Goal: Information Seeking & Learning: Compare options

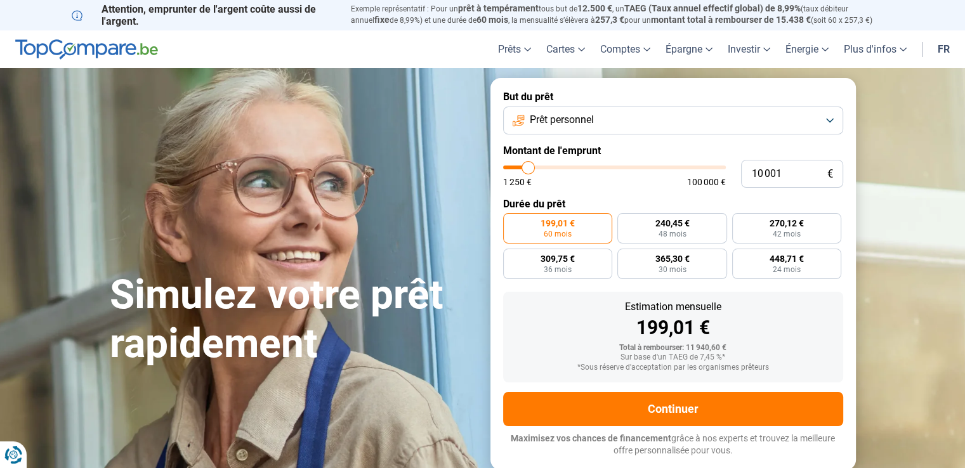
type input "9 000"
type input "9000"
type input "9 500"
type input "9500"
type input "9 750"
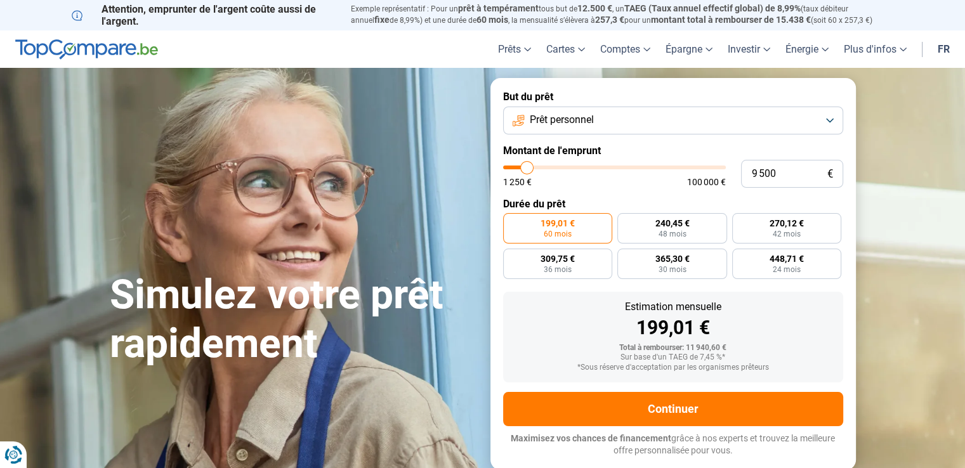
type input "9750"
type input "10 000"
type input "10000"
type input "10 250"
type input "10250"
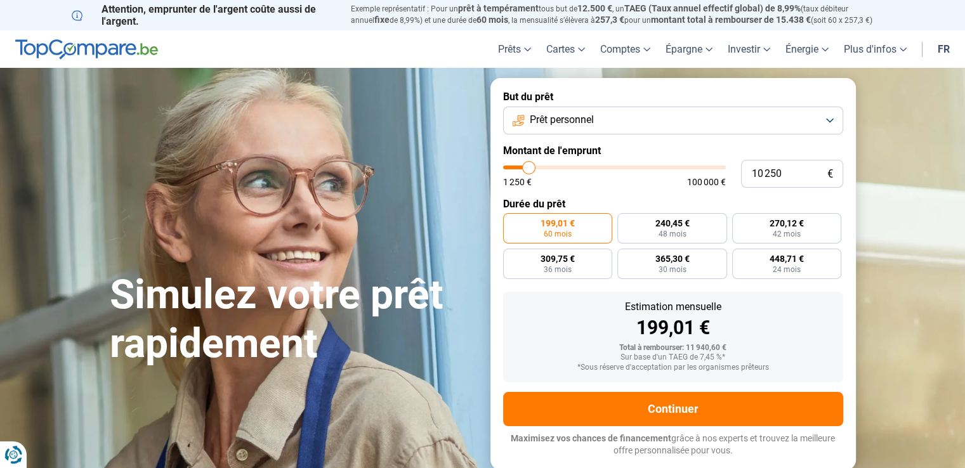
type input "11 250"
type input "11250"
type input "12 500"
type input "12500"
type input "12 750"
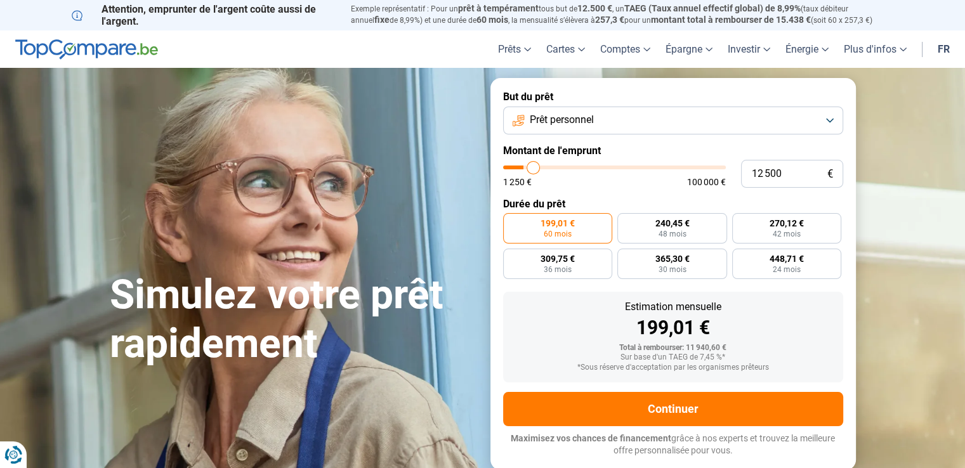
type input "12750"
type input "13 000"
type input "13000"
type input "13 250"
type input "13250"
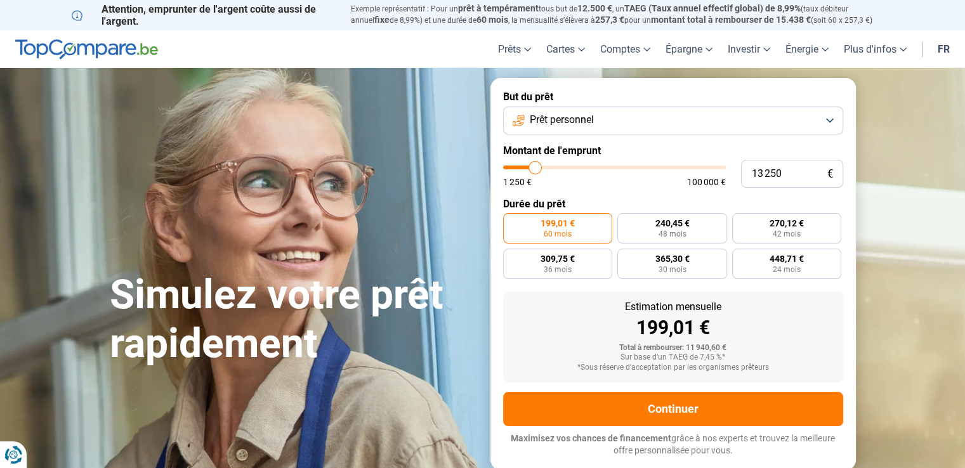
type input "13 500"
type input "13500"
type input "14 500"
type input "14500"
type input "15 750"
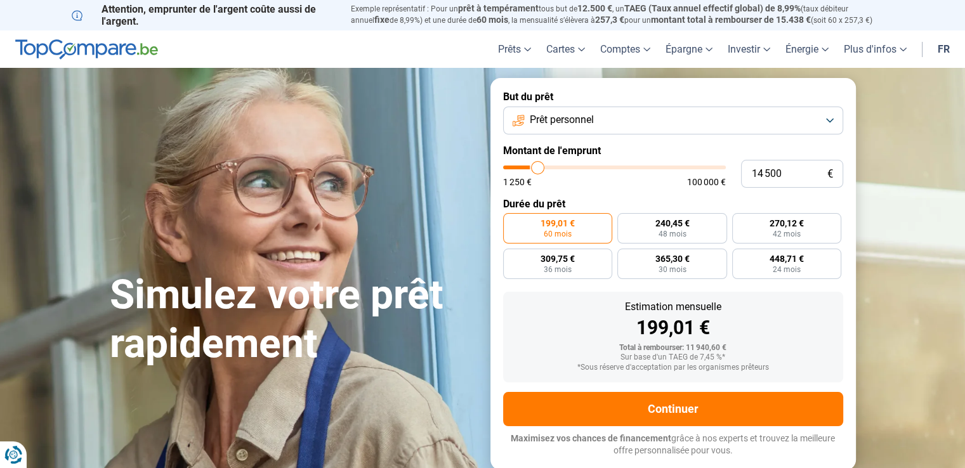
type input "15750"
type input "16 750"
type input "16750"
type input "17 500"
type input "17500"
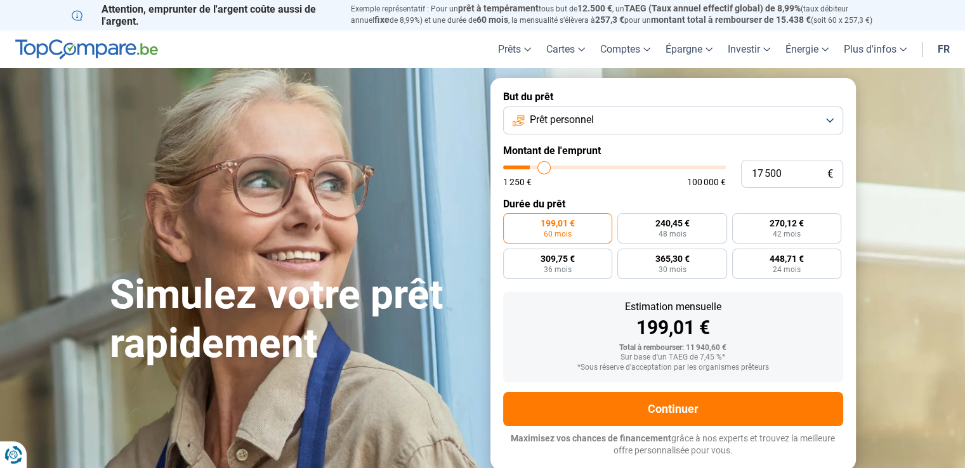
type input "18 000"
type input "18000"
type input "17 250"
type input "17250"
type input "17 000"
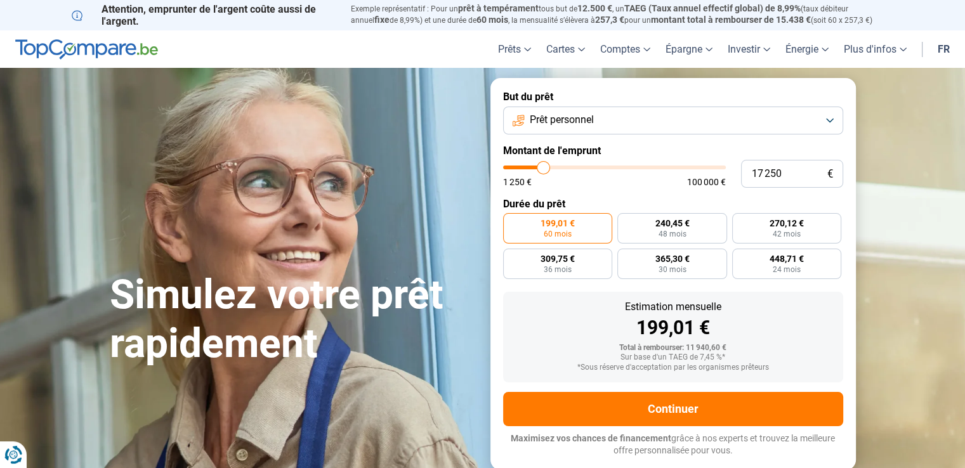
type input "17000"
type input "16 750"
type input "16750"
type input "16 250"
type input "16250"
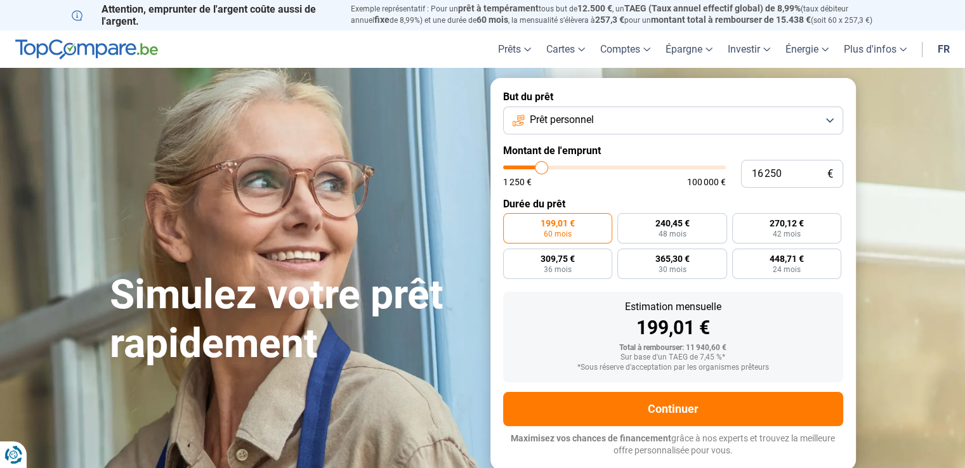
type input "15 750"
type input "15750"
type input "14 500"
type input "14500"
type input "14 250"
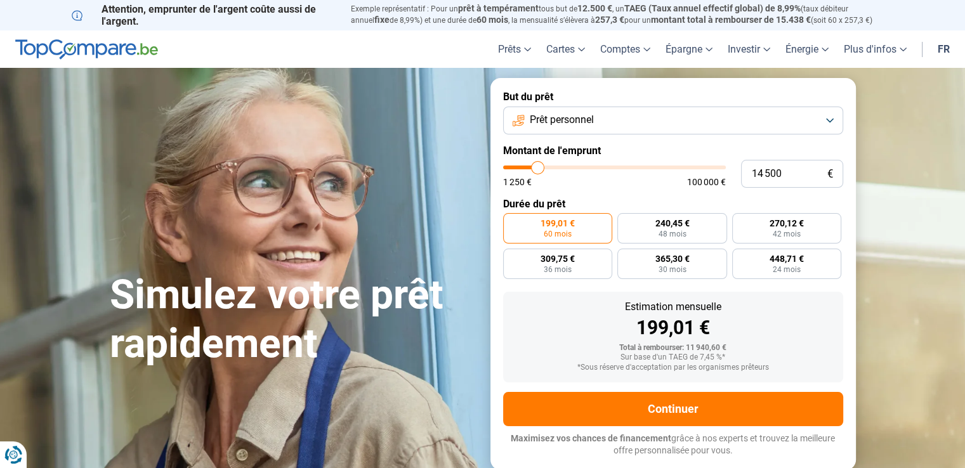
type input "14250"
type input "13 500"
type input "13500"
type input "12 500"
type input "12500"
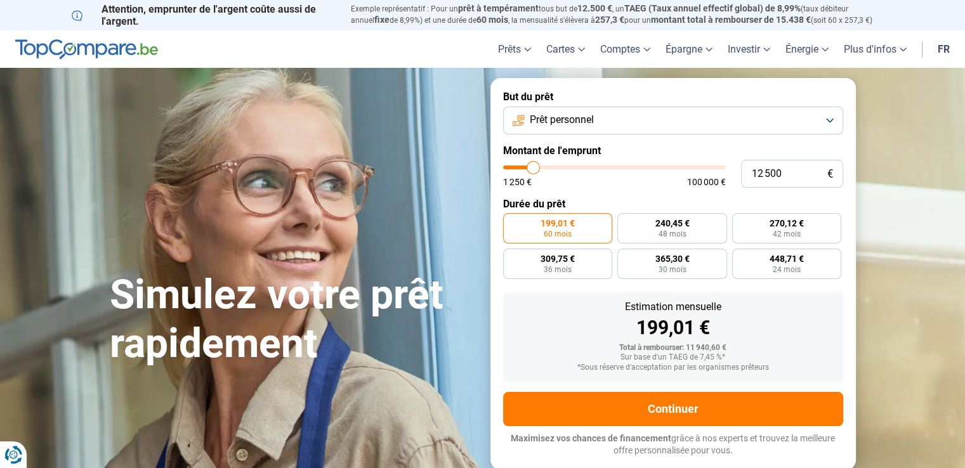
type input "11 250"
type input "11250"
type input "10 000"
type input "10000"
type input "7 750"
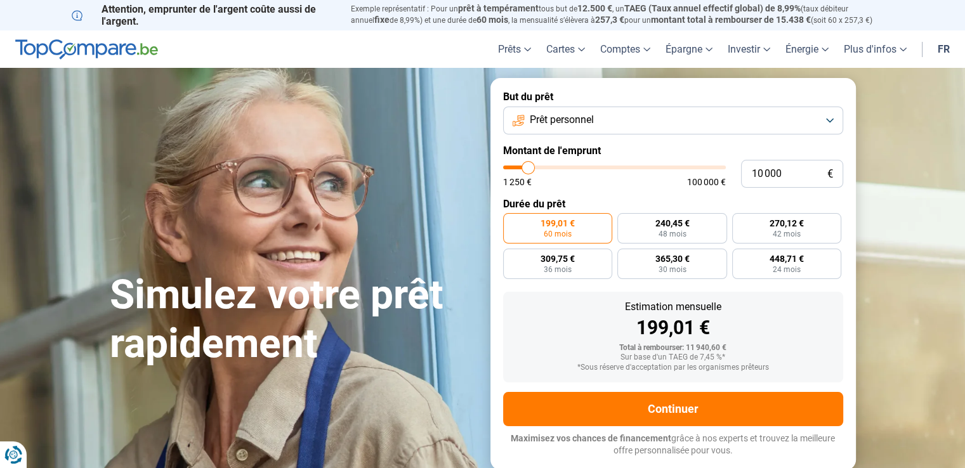
type input "7750"
type input "6 000"
type input "6000"
type input "4 250"
type input "4250"
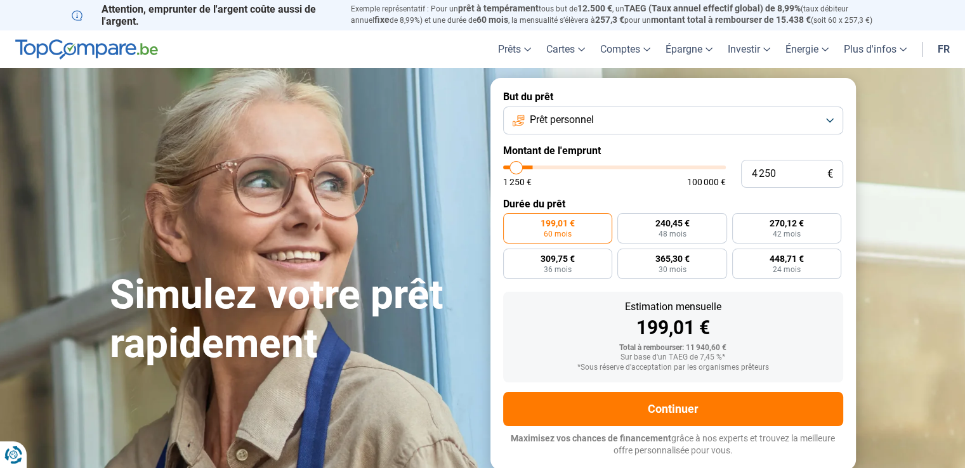
type input "3 250"
type input "3250"
type input "3 000"
type input "3000"
type input "2 750"
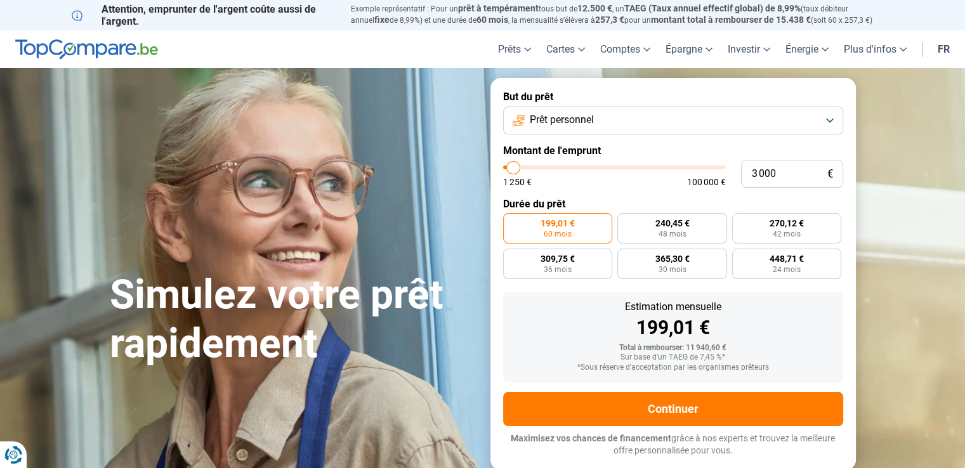
type input "2750"
type input "2 000"
type input "2000"
type input "1 250"
type input "1250"
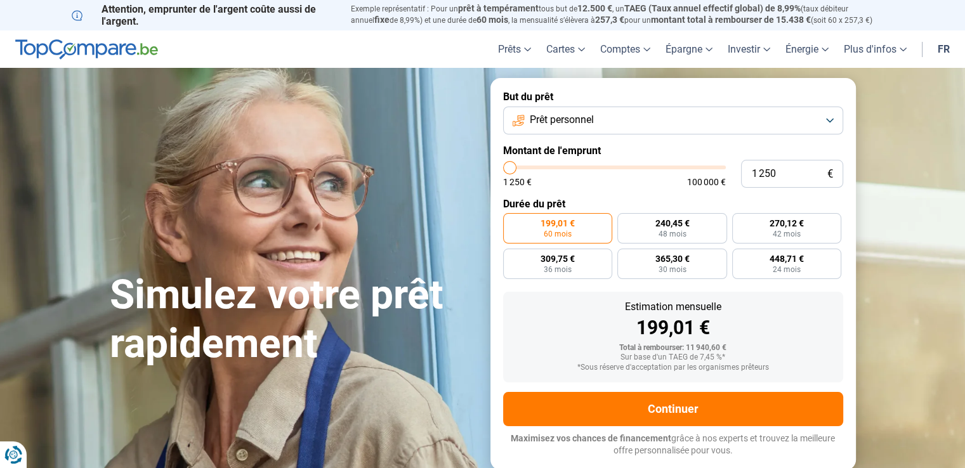
type input "1 750"
type input "1750"
type input "2 250"
type input "2250"
type input "2 750"
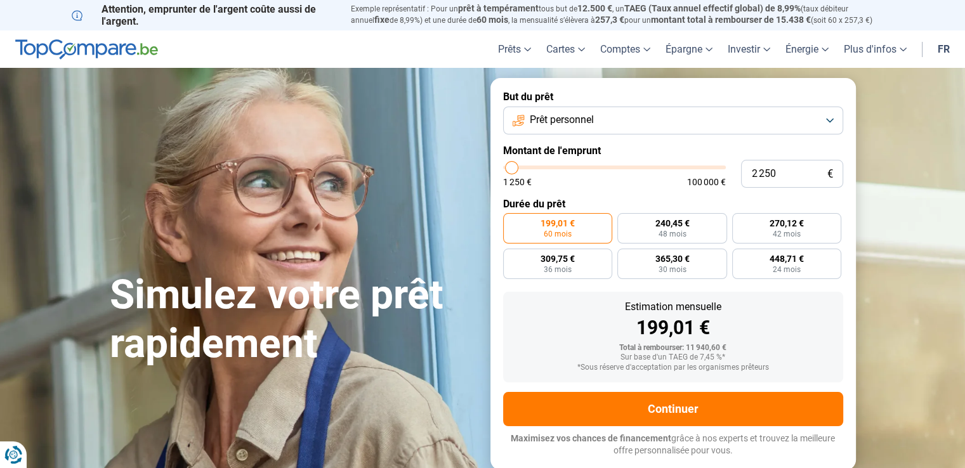
type input "2750"
type input "3 250"
type input "3250"
type input "4 250"
type input "4250"
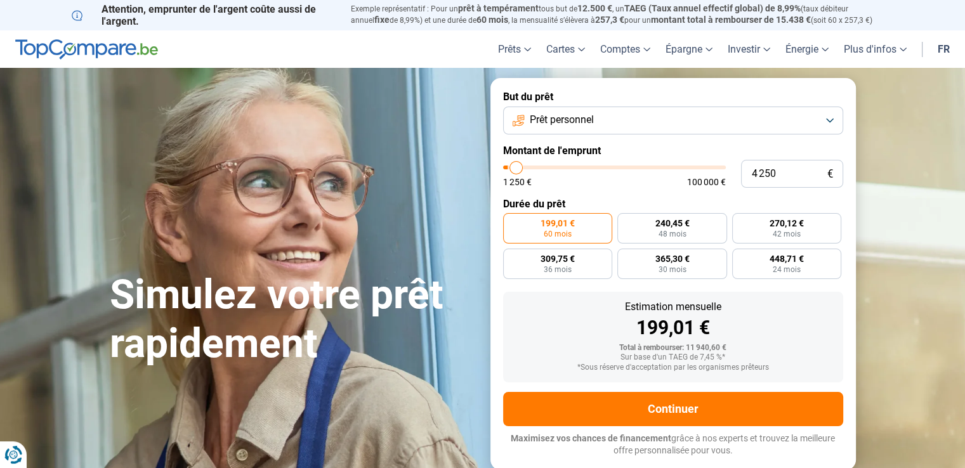
type input "5 000"
type input "5000"
type input "5 250"
type input "5250"
type input "6 000"
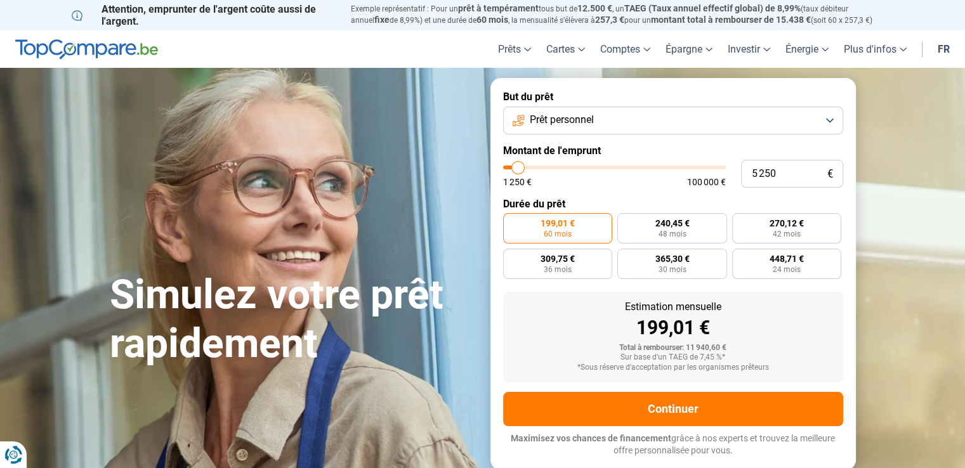
type input "6000"
type input "7 000"
type input "7000"
type input "7 250"
type input "7250"
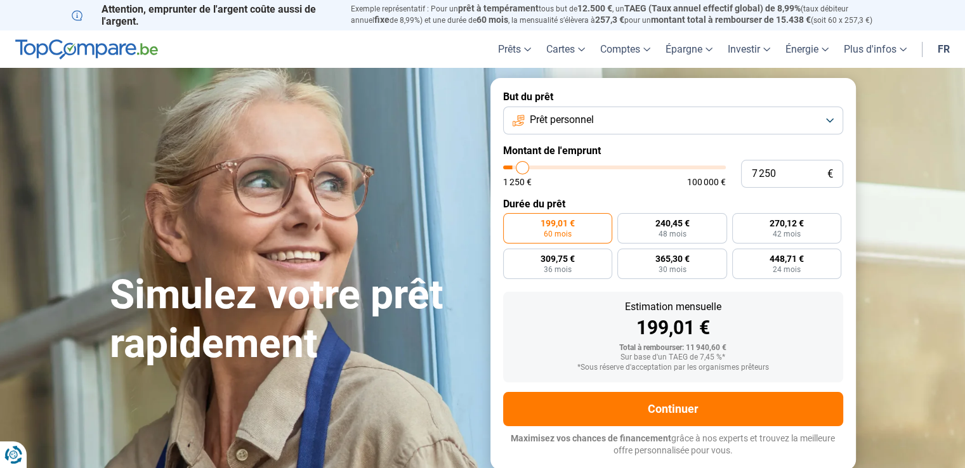
type input "7 500"
type input "7500"
type input "7 750"
type input "7750"
type input "8 000"
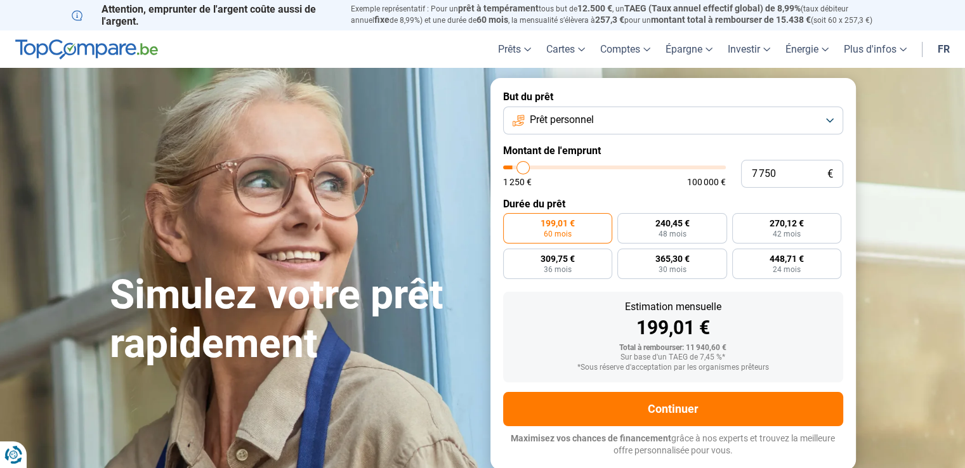
type input "8000"
type input "8 250"
type input "8250"
type input "8 500"
type input "8500"
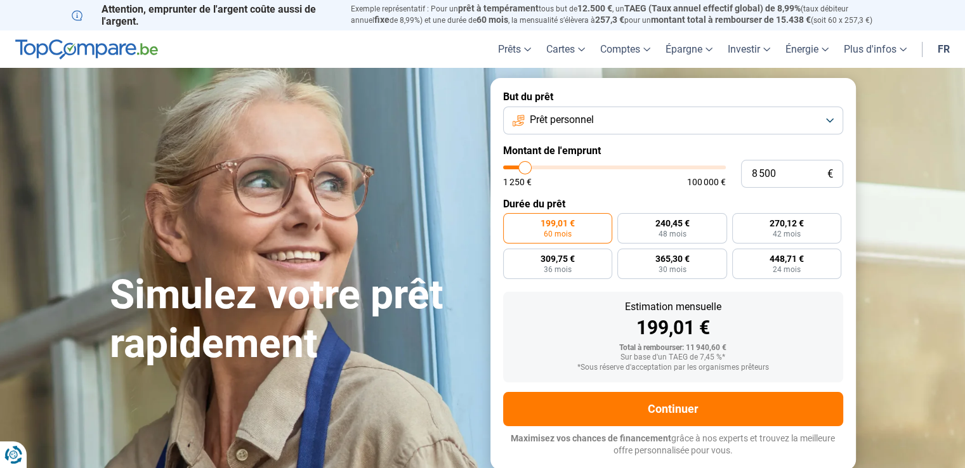
type input "8 750"
type input "8750"
type input "9 250"
type input "9250"
type input "9 750"
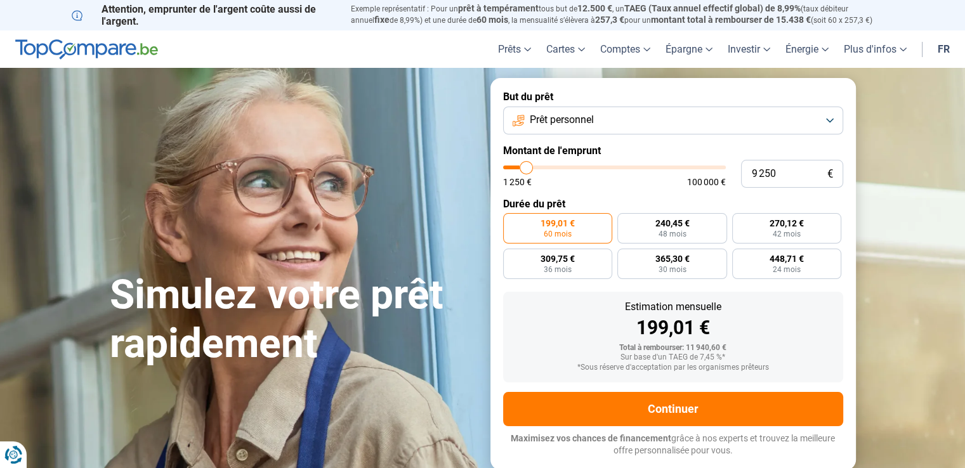
type input "9750"
type input "10 000"
type input "10000"
type input "10 500"
type input "10500"
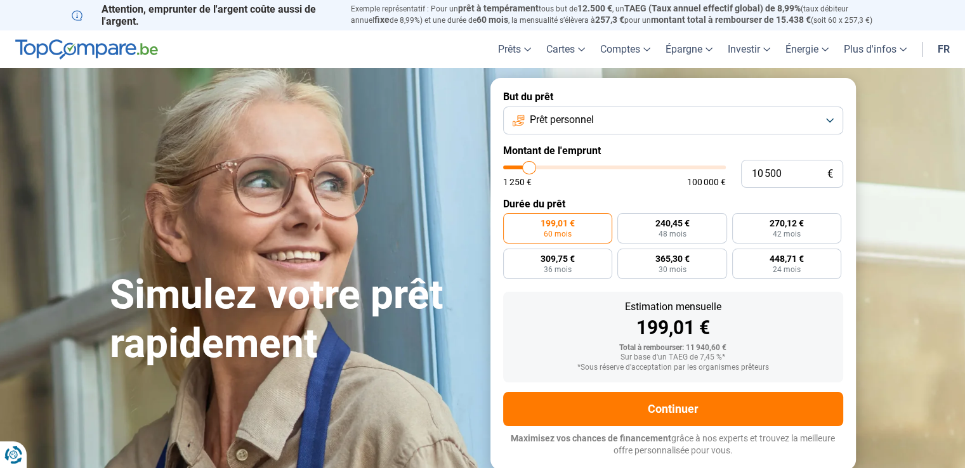
type input "11 000"
type input "11000"
type input "11 250"
type input "11250"
type input "11 500"
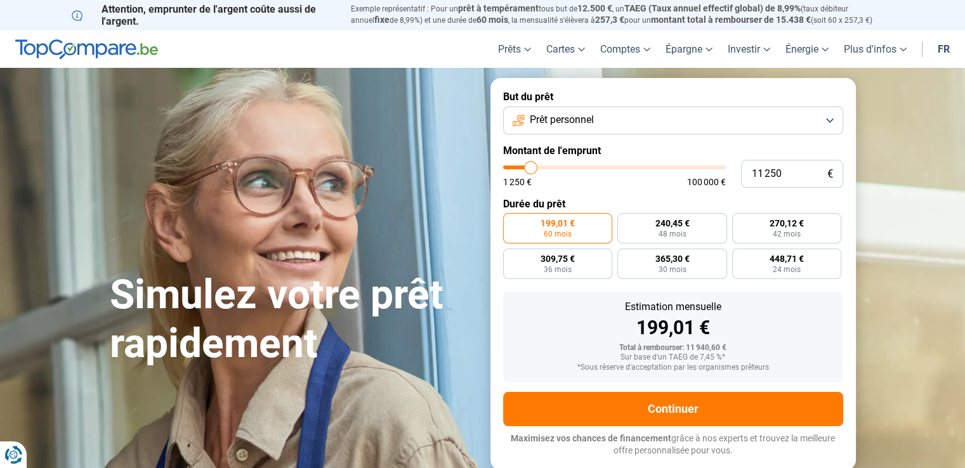
type input "11500"
type input "11 750"
type input "11750"
type input "12 000"
type input "12000"
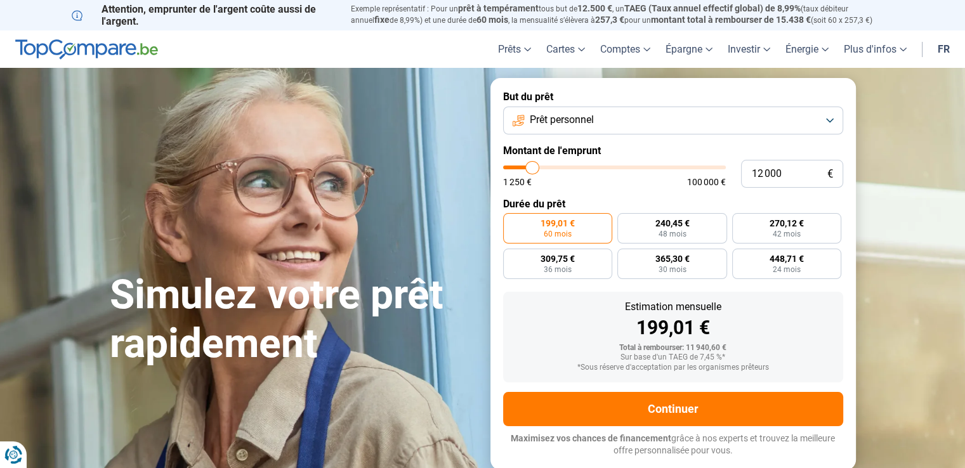
type input "12 500"
type input "12500"
type input "13 250"
type input "13250"
type input "14 000"
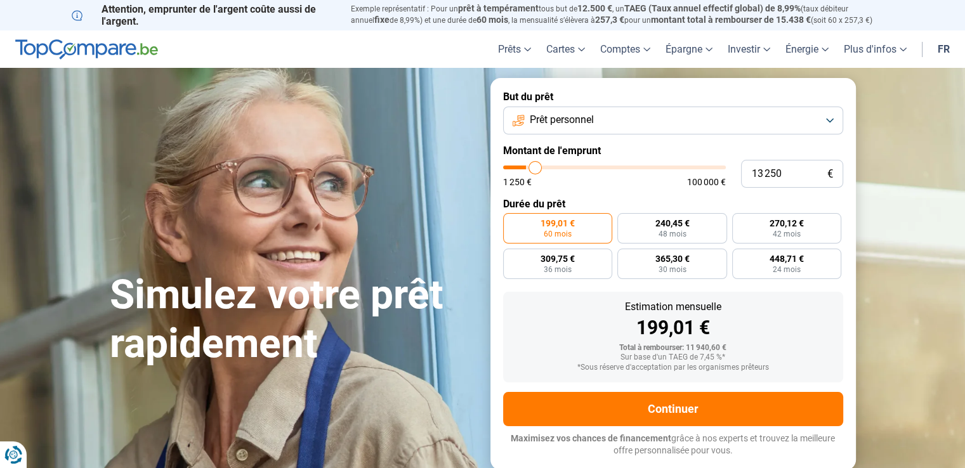
type input "14000"
type input "15 000"
type input "15000"
type input "15 500"
type input "15500"
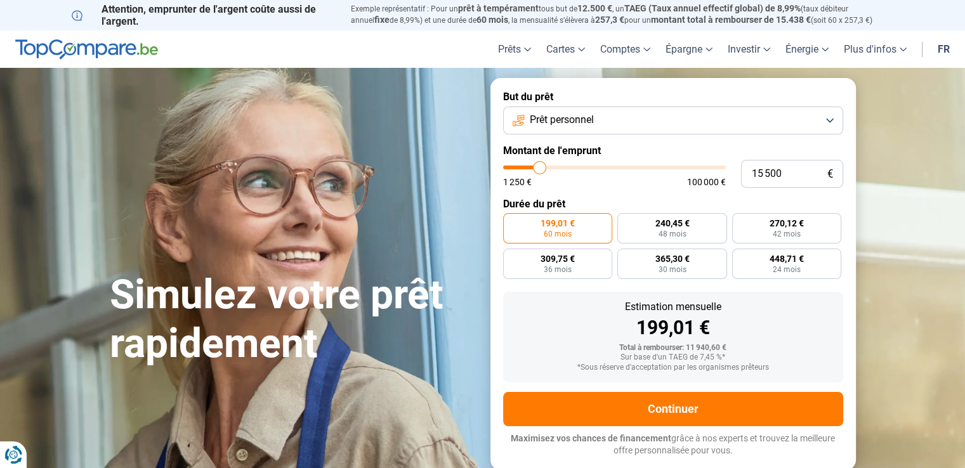
type input "15 750"
type input "15750"
type input "16 000"
drag, startPoint x: 526, startPoint y: 164, endPoint x: 541, endPoint y: 164, distance: 15.2
type input "16000"
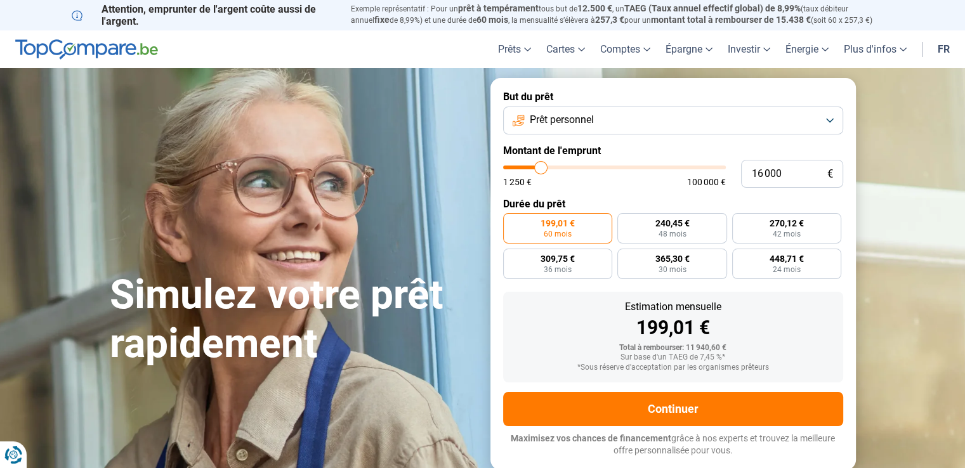
click at [541, 166] on input "range" at bounding box center [614, 168] width 223 height 4
radio input "false"
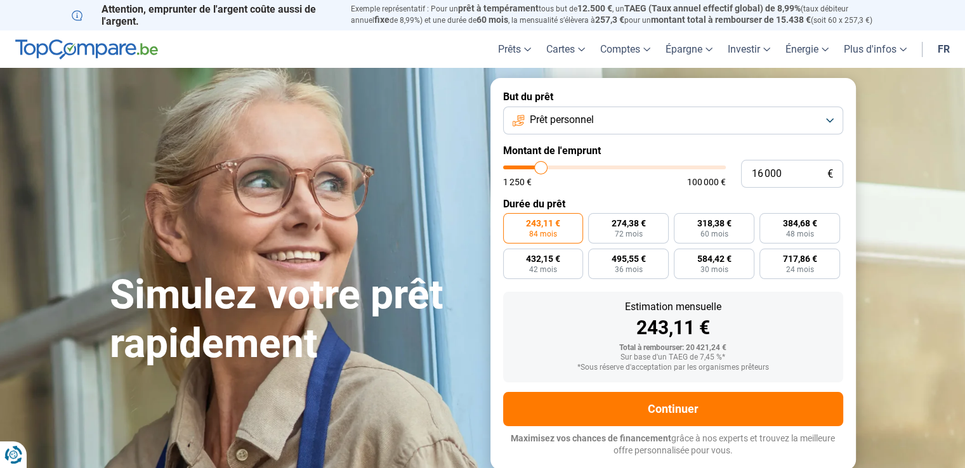
type input "15 250"
type input "15250"
type input "14 250"
type input "14250"
type input "12 500"
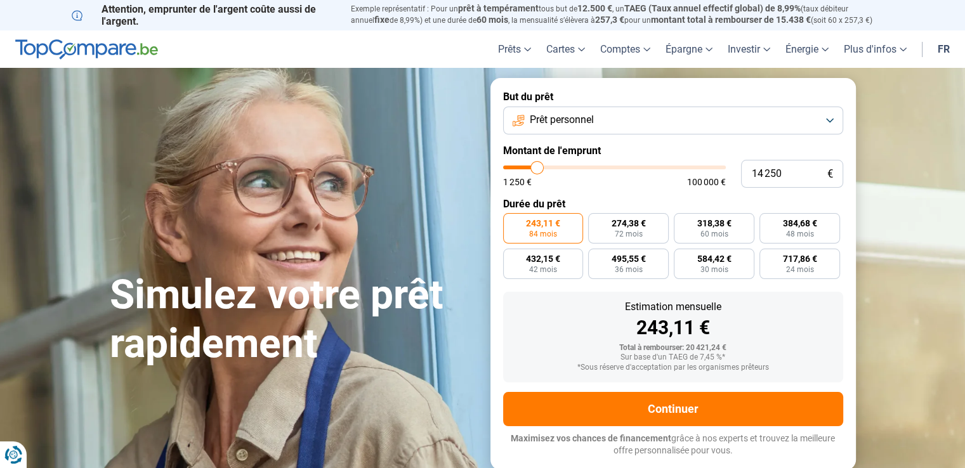
type input "12500"
type input "10 500"
type input "10500"
type input "8 250"
type input "8250"
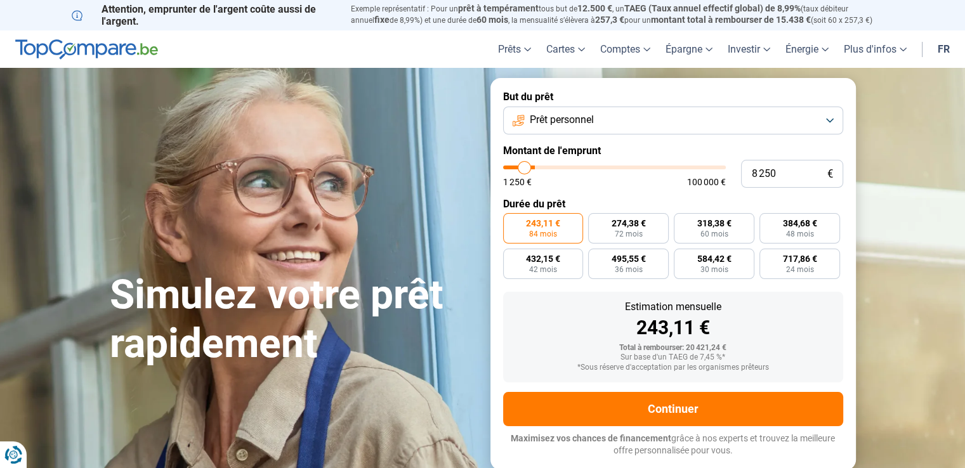
type input "5 750"
type input "5750"
type input "3 750"
type input "3750"
type input "3 250"
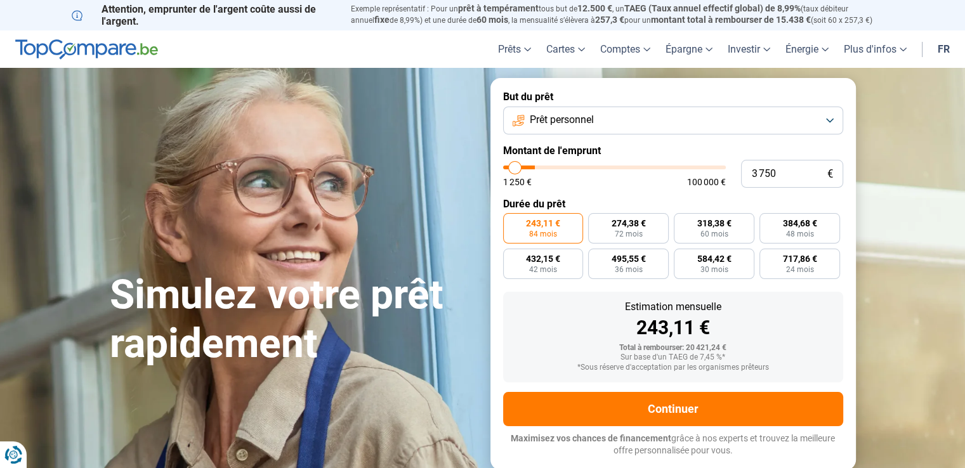
type input "3250"
type input "3 000"
type input "3000"
type input "2 500"
type input "2500"
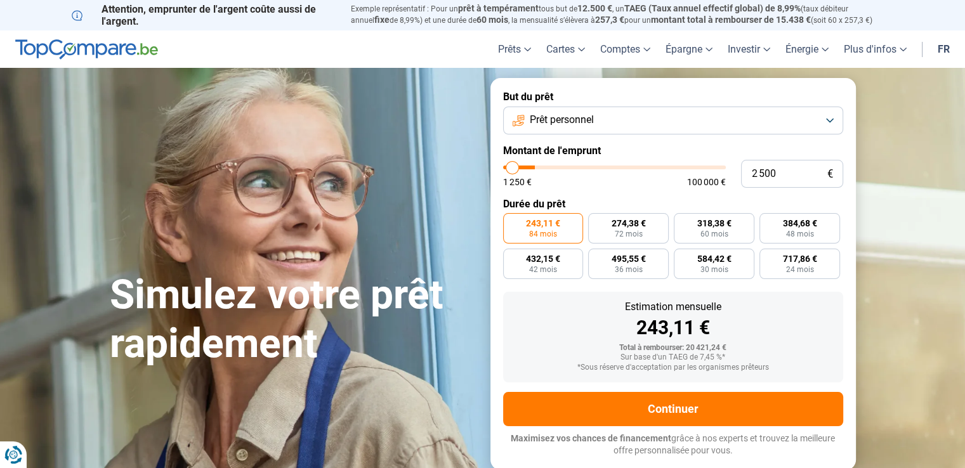
type input "1 750"
type input "1750"
type input "1 250"
drag, startPoint x: 541, startPoint y: 165, endPoint x: 503, endPoint y: 171, distance: 38.5
type input "1250"
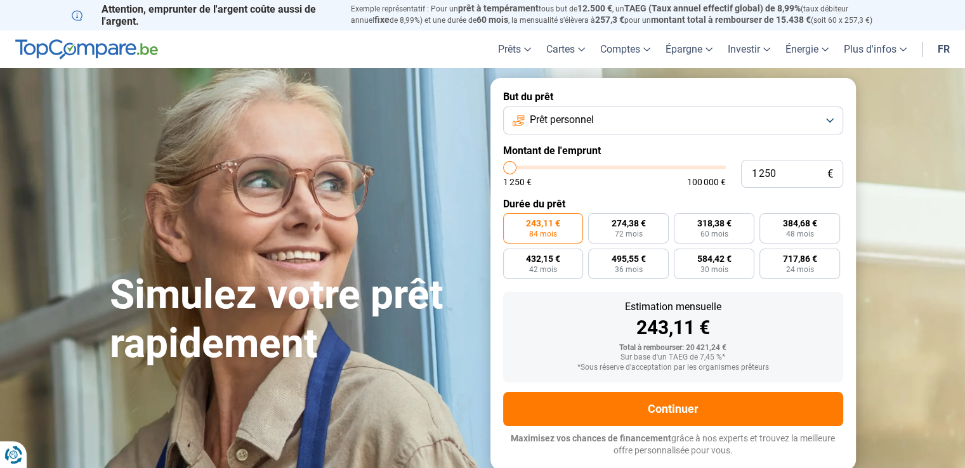
click at [503, 169] on input "range" at bounding box center [614, 168] width 223 height 4
radio input "true"
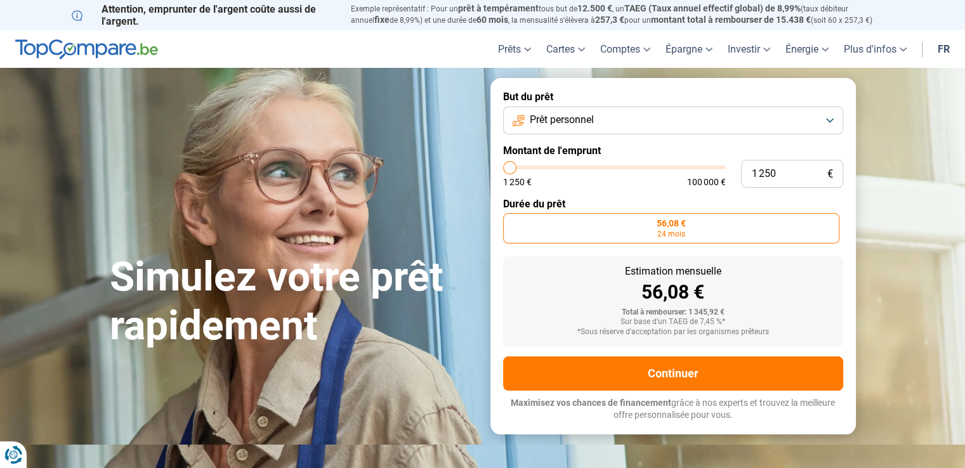
type input "1 500"
type input "1500"
type input "1 750"
type input "1750"
type input "2 250"
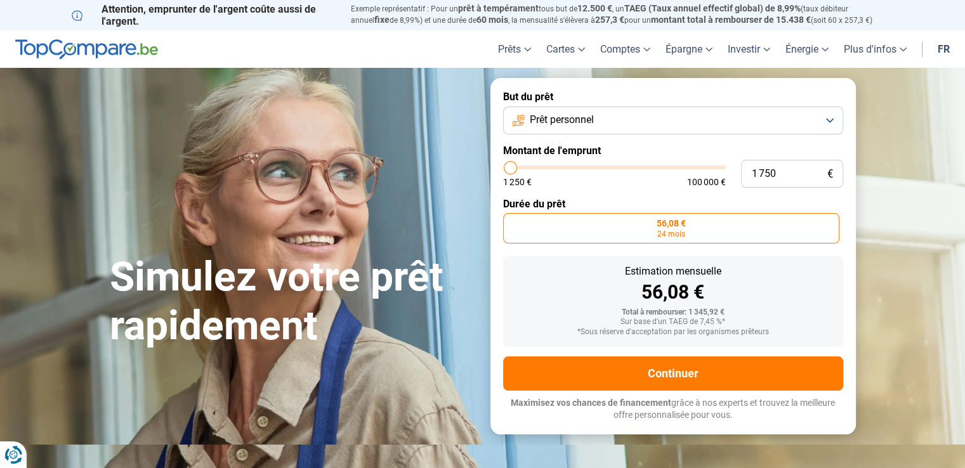
type input "2250"
type input "3 250"
type input "3250"
type input "4 500"
type input "4500"
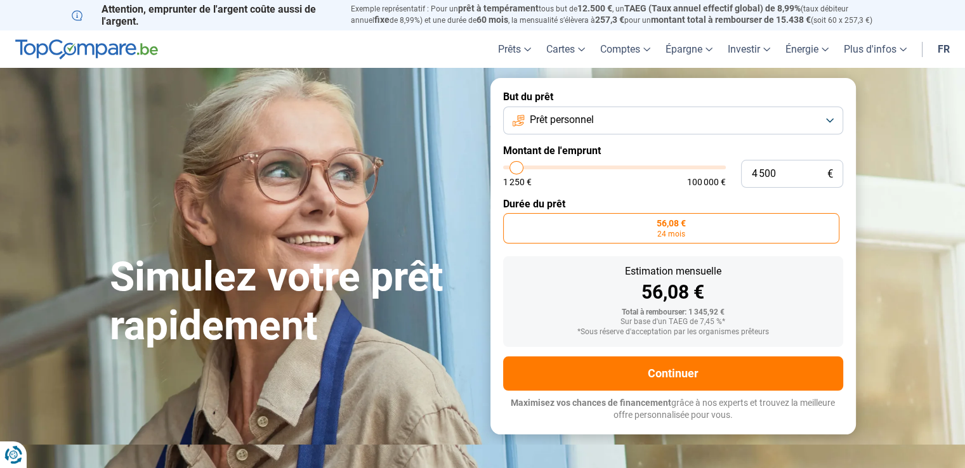
type input "5 000"
type input "5000"
type input "5 500"
type input "5500"
type input "6 000"
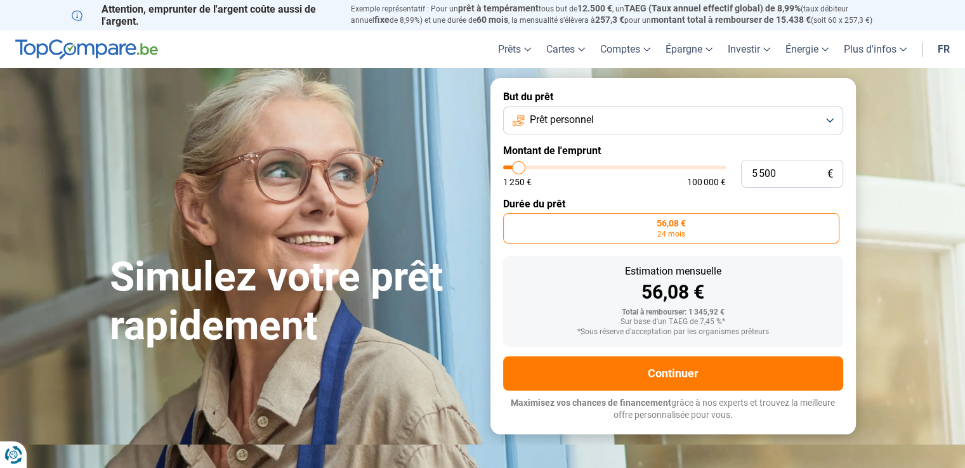
type input "6000"
type input "6 250"
type input "6250"
type input "6 500"
type input "6500"
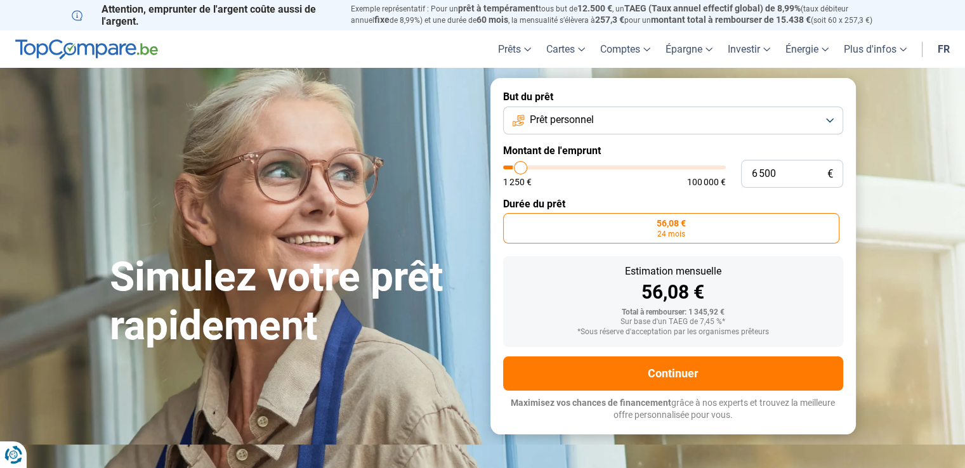
type input "7 000"
type input "7000"
type input "7 500"
type input "7500"
type input "7 750"
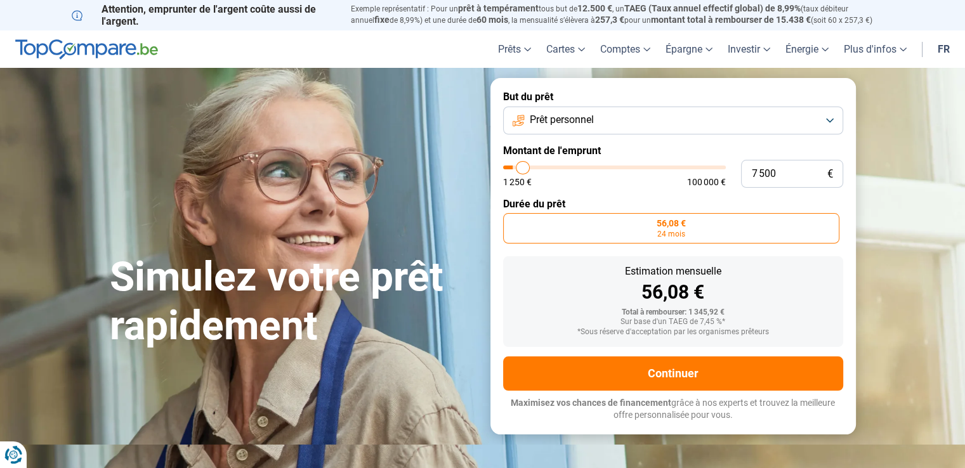
type input "7750"
type input "8 250"
type input "8250"
type input "8 500"
type input "8500"
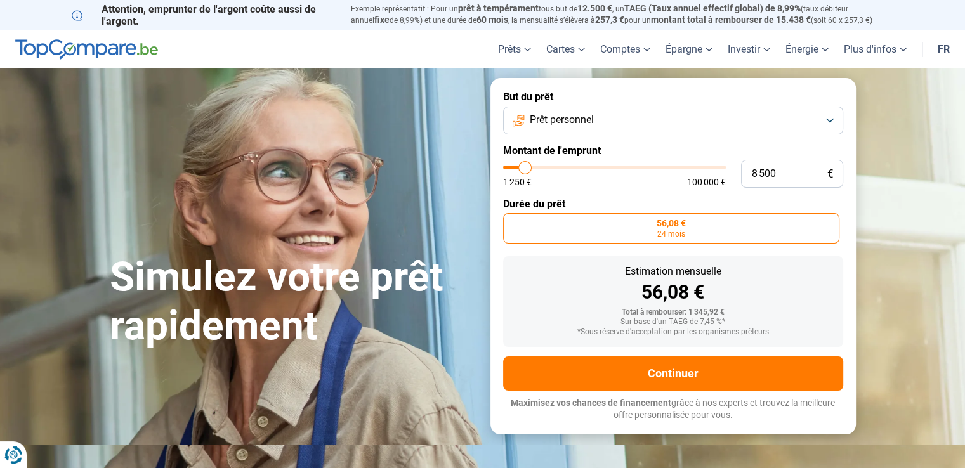
type input "9 000"
type input "9000"
type input "9 500"
drag, startPoint x: 510, startPoint y: 170, endPoint x: 527, endPoint y: 172, distance: 17.2
type input "9500"
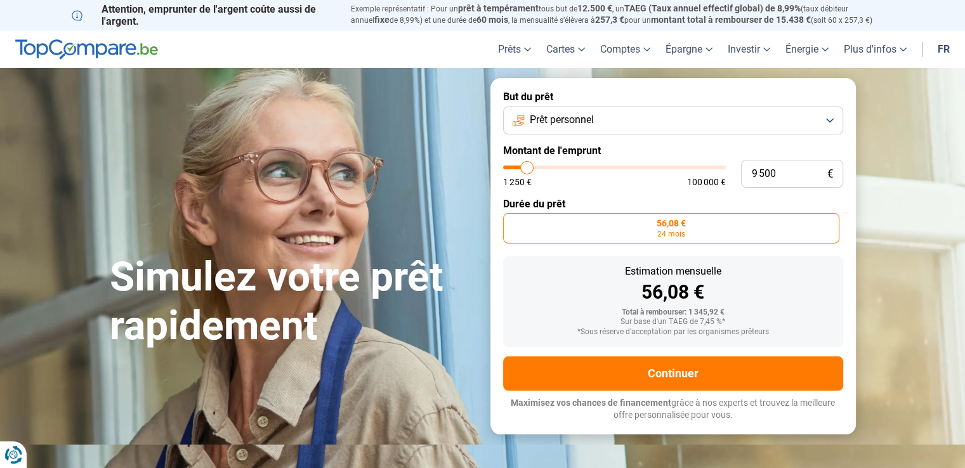
click at [527, 169] on input "range" at bounding box center [614, 168] width 223 height 4
radio input "false"
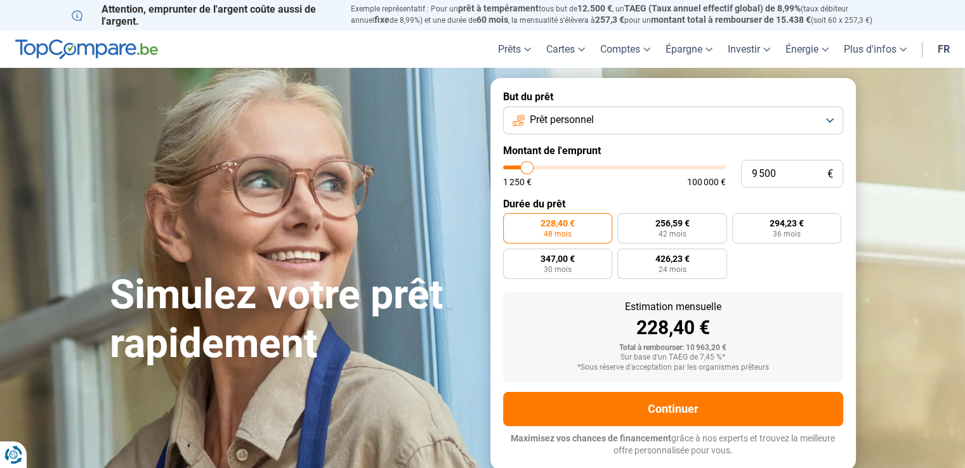
type input "9 000"
type input "9000"
type input "8 750"
type input "8750"
type input "8 500"
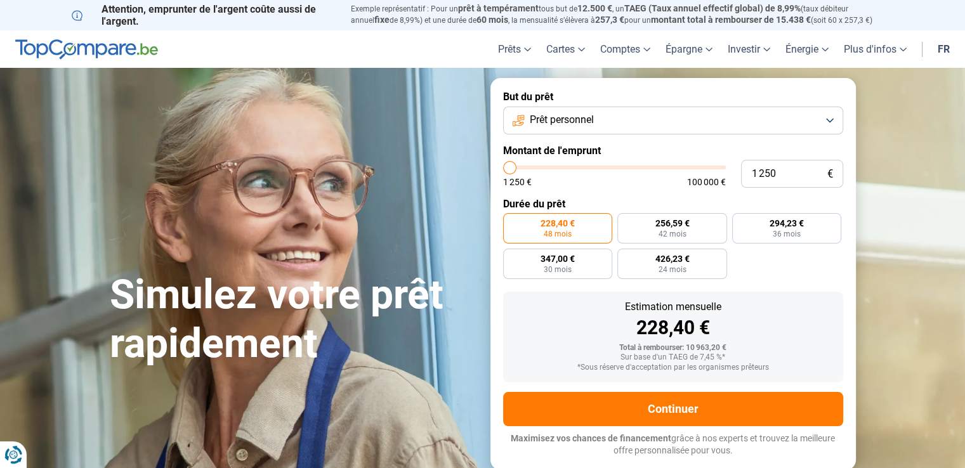
drag, startPoint x: 527, startPoint y: 171, endPoint x: 505, endPoint y: 171, distance: 22.8
click at [505, 169] on input "range" at bounding box center [614, 168] width 223 height 4
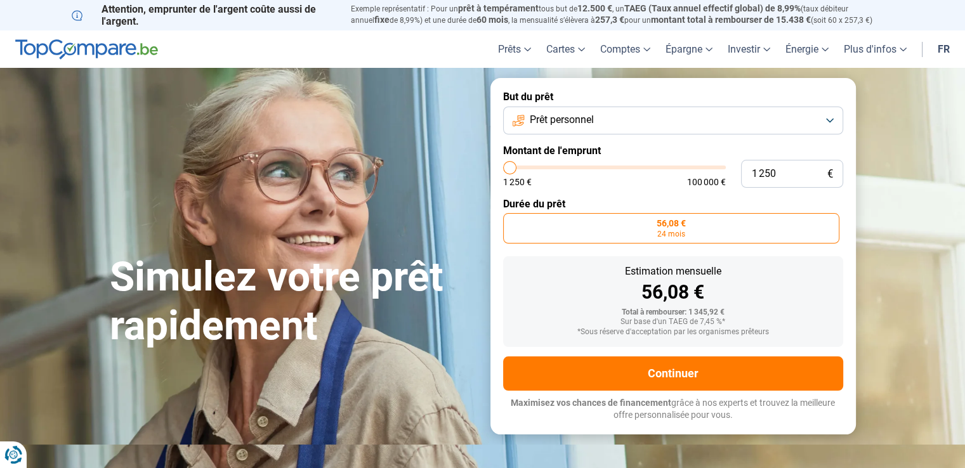
click at [555, 123] on span "Prêt personnel" at bounding box center [562, 120] width 64 height 14
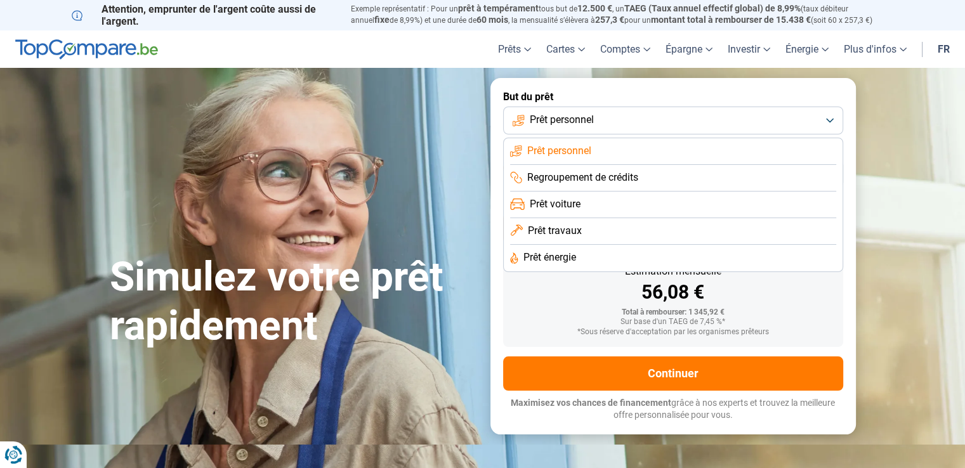
click at [942, 115] on section "Simulez votre prêt rapidement Simulez votre prêt rapidement But du prêt Prêt pe…" at bounding box center [482, 256] width 965 height 376
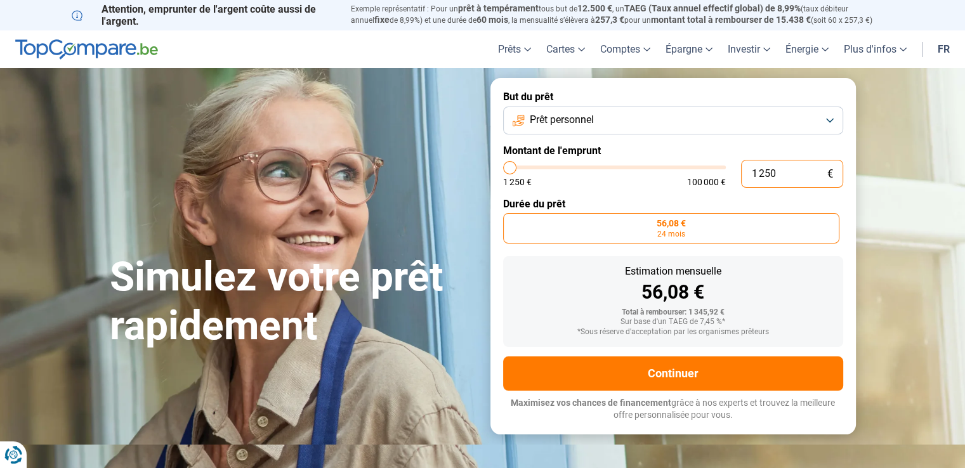
click at [782, 172] on input "1 250" at bounding box center [792, 174] width 102 height 28
click at [941, 248] on section "Simulez votre prêt rapidement Simulez votre prêt rapidement But du prêt Prêt pe…" at bounding box center [482, 256] width 965 height 376
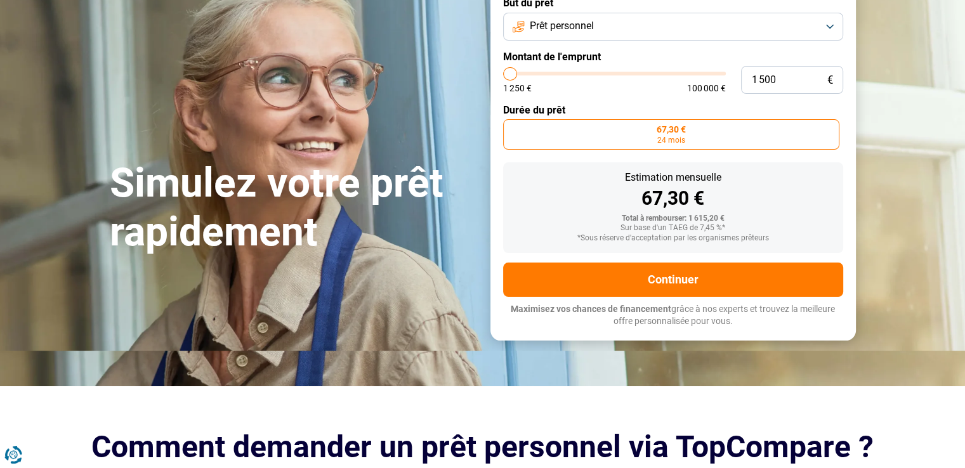
scroll to position [127, 0]
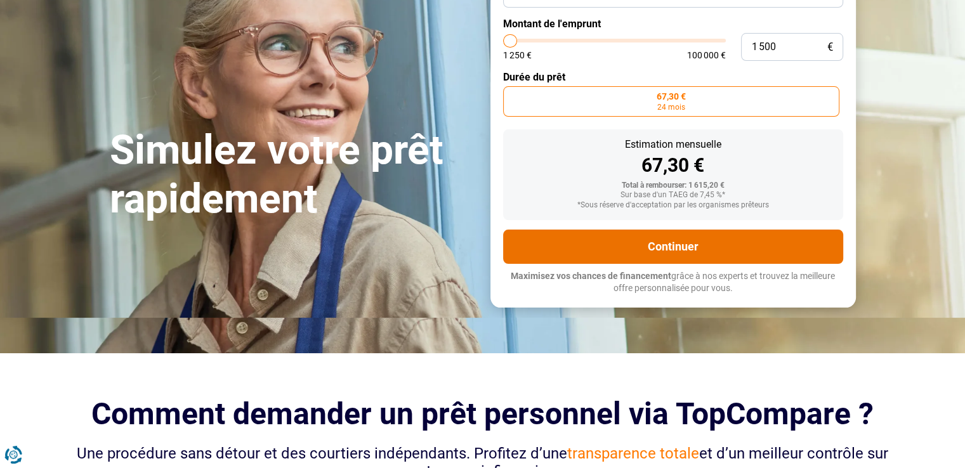
click at [680, 246] on button "Continuer" at bounding box center [673, 247] width 340 height 34
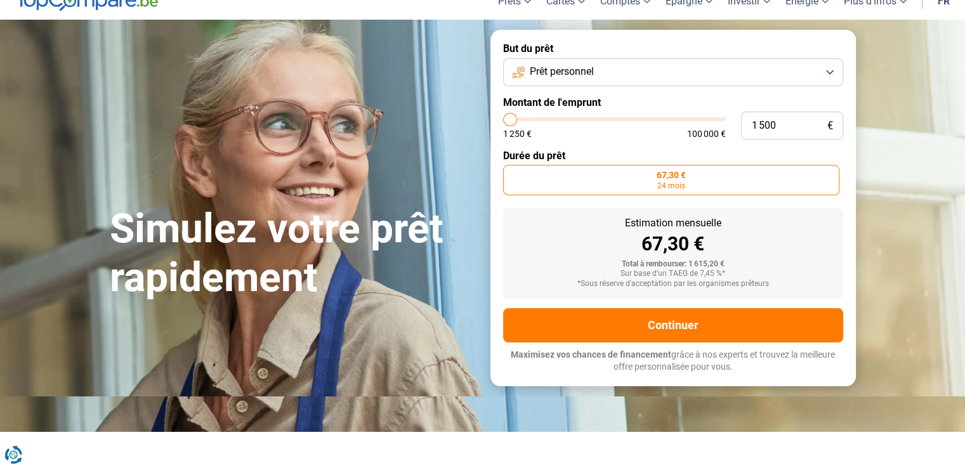
scroll to position [0, 0]
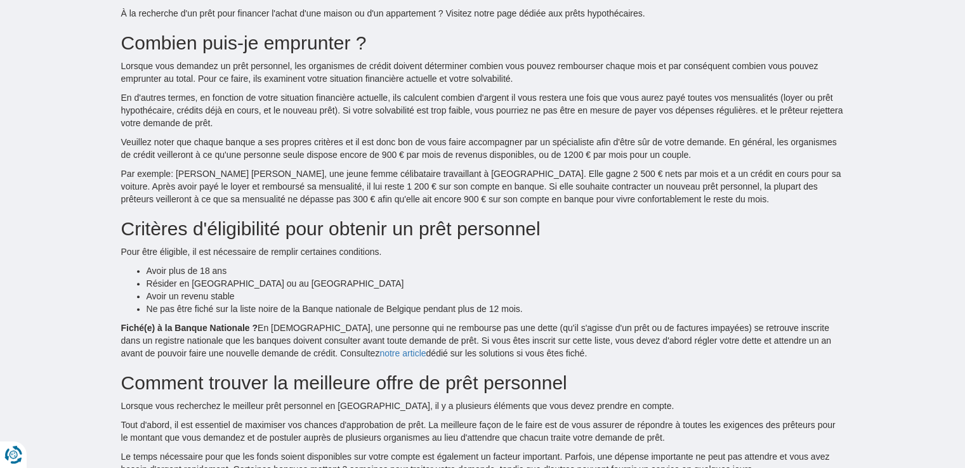
scroll to position [1016, 0]
